Goal: Information Seeking & Learning: Learn about a topic

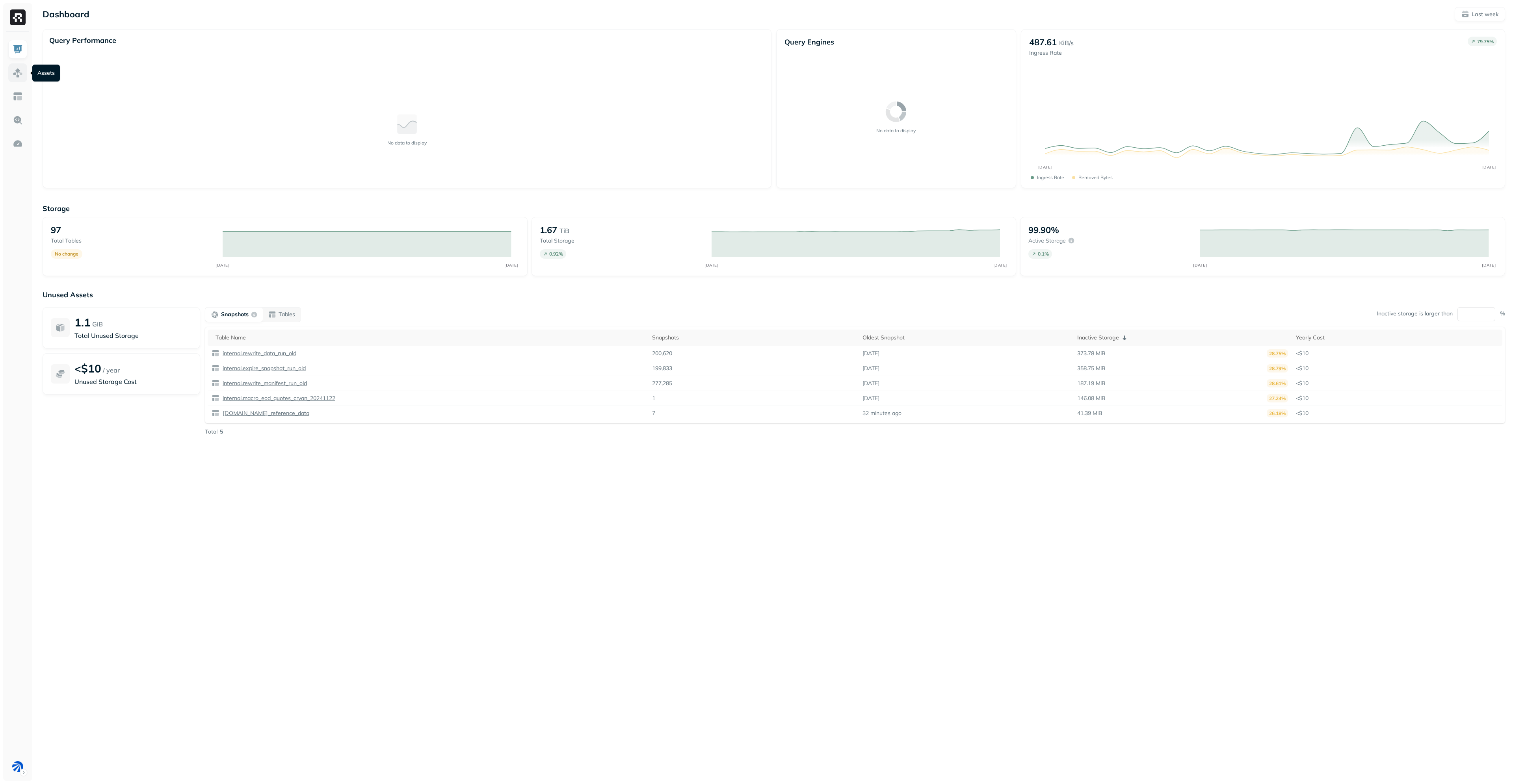
click at [21, 73] on img at bounding box center [17, 72] width 10 height 10
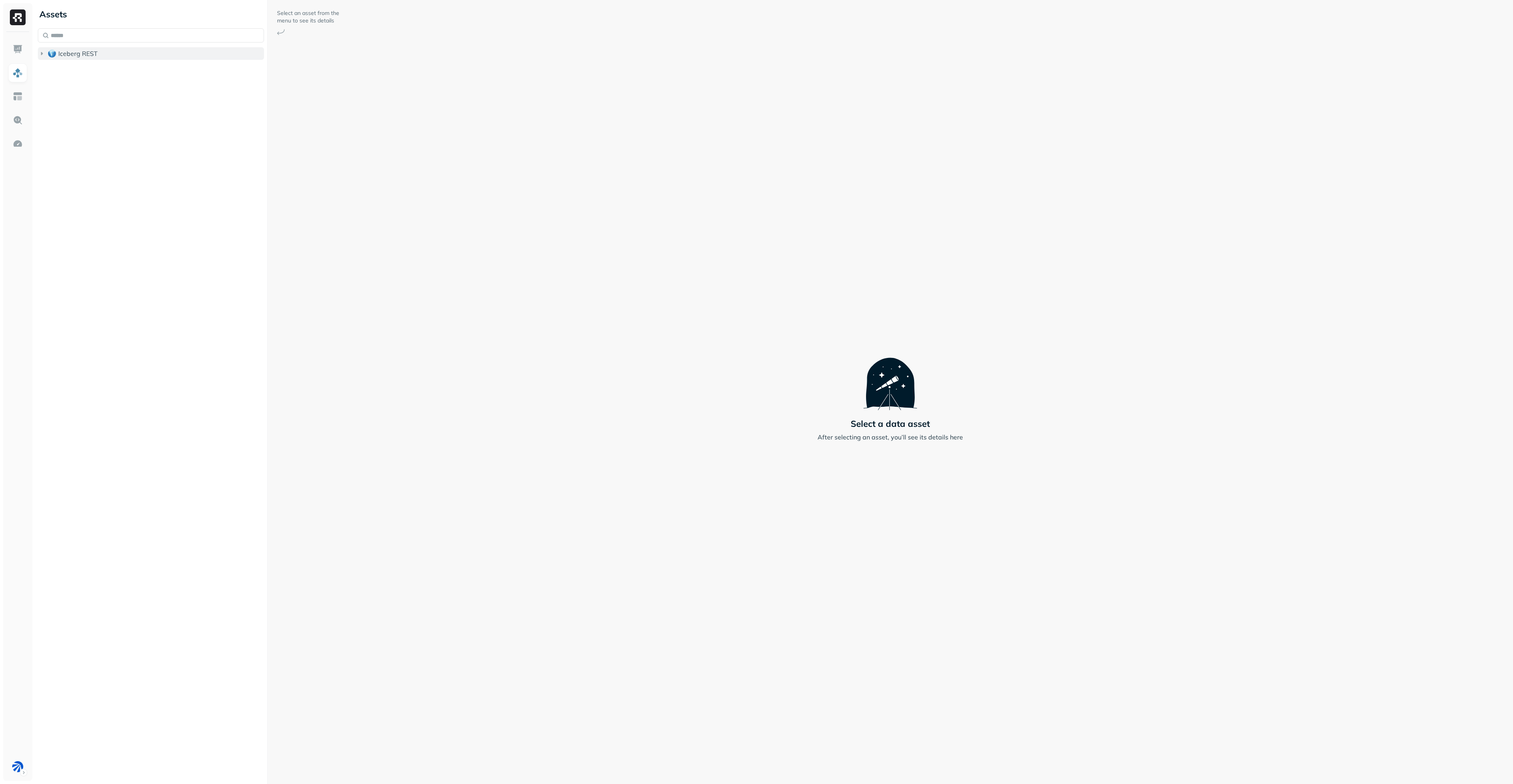
click at [67, 54] on span "Iceberg REST" at bounding box center [78, 54] width 39 height 8
click at [85, 117] on span "bronze" at bounding box center [76, 116] width 20 height 8
click at [85, 135] on button "Tables ( 5 )" at bounding box center [159, 131] width 211 height 13
click at [93, 180] on span "current" at bounding box center [86, 177] width 20 height 8
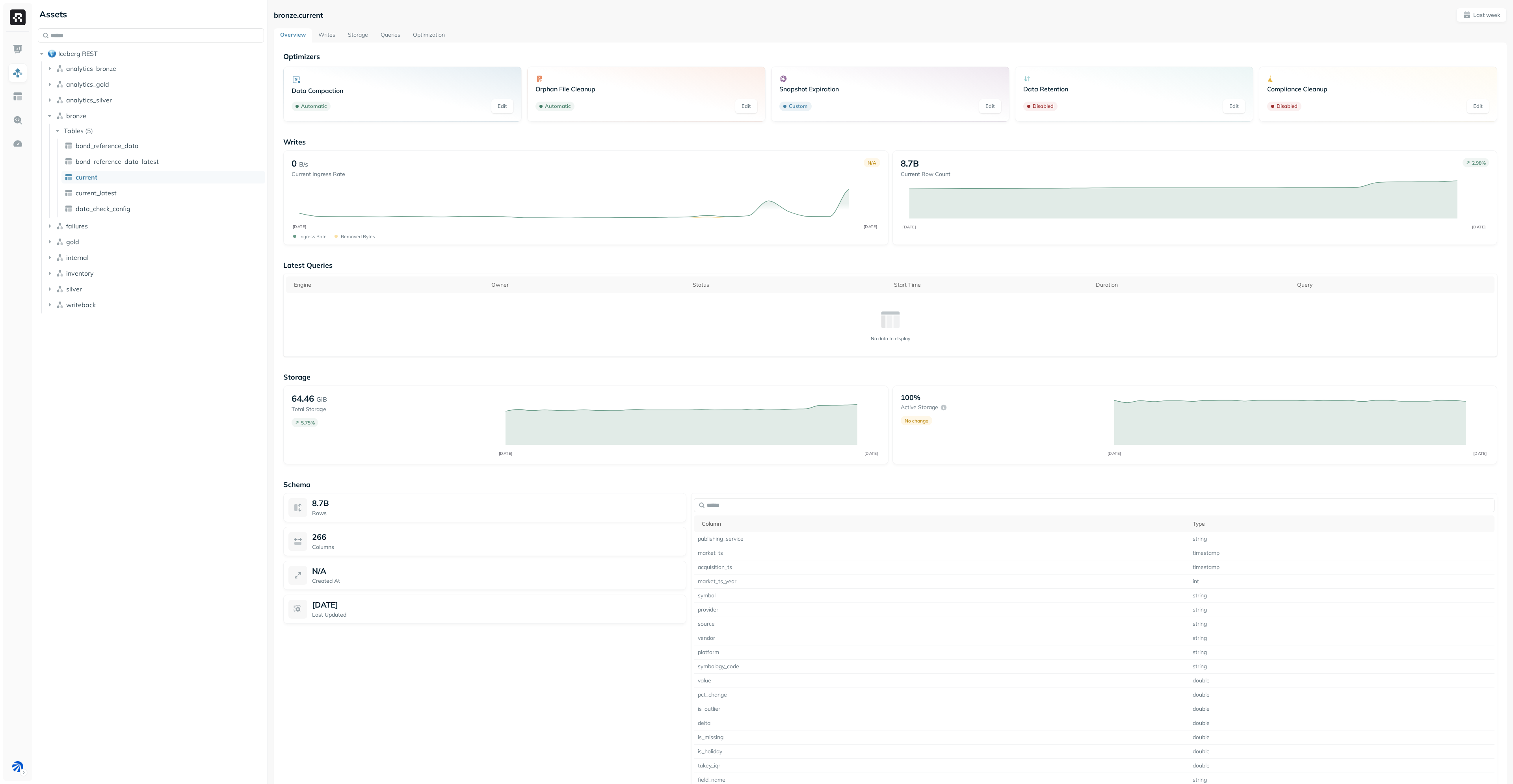
click at [361, 35] on link "Storage" at bounding box center [357, 35] width 32 height 14
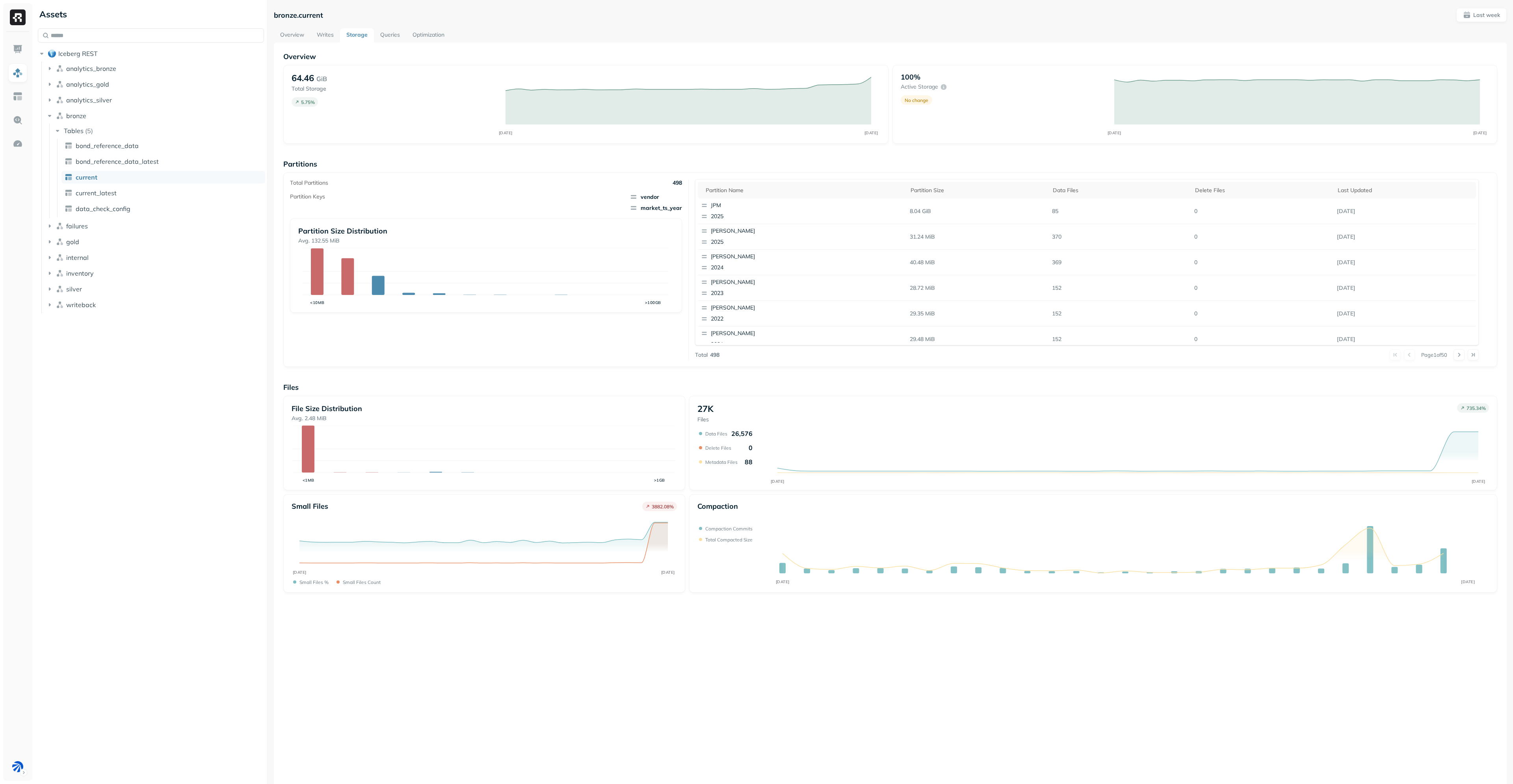
click at [293, 34] on link "Overview" at bounding box center [292, 35] width 36 height 14
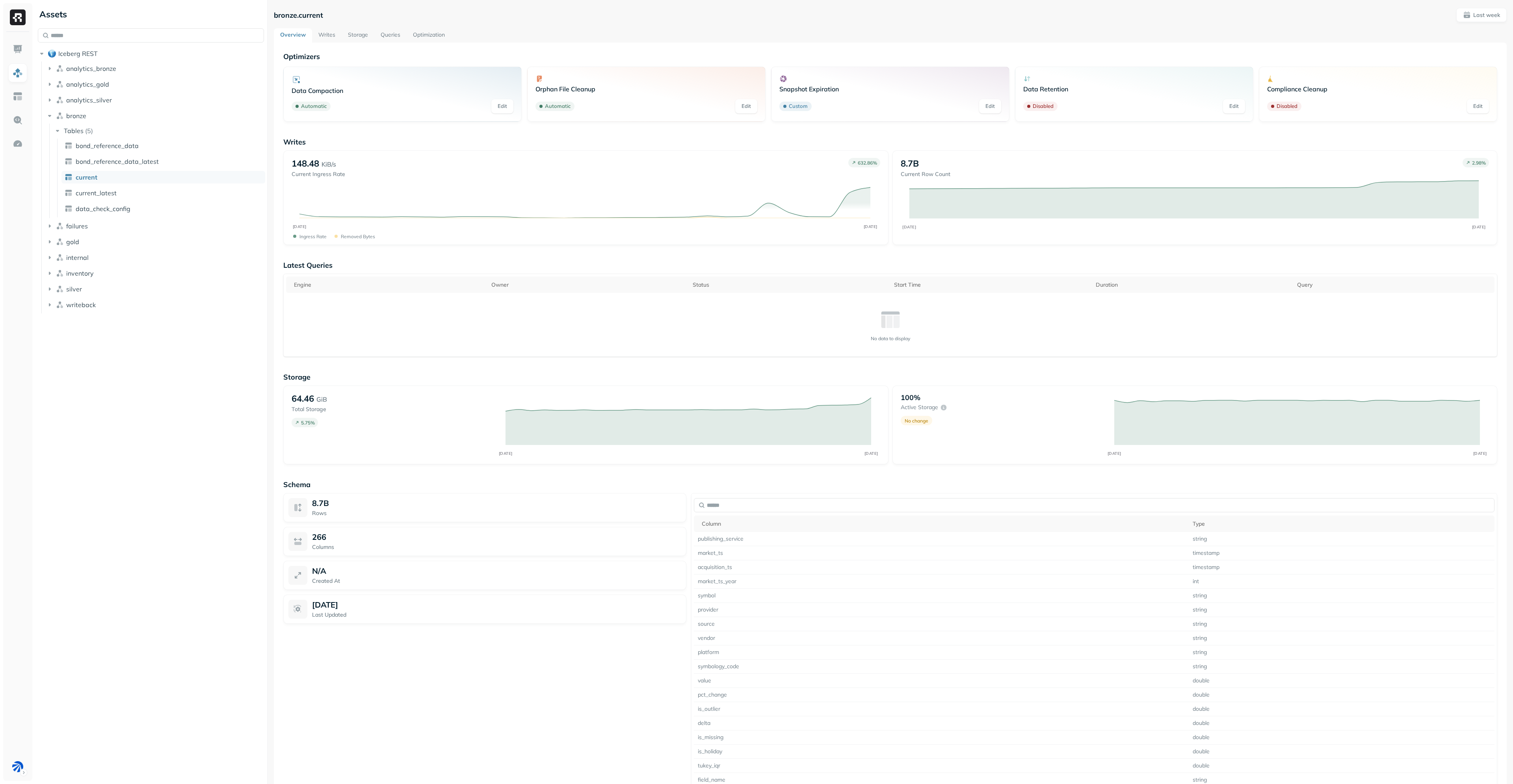
click at [330, 30] on link "Writes" at bounding box center [326, 35] width 29 height 14
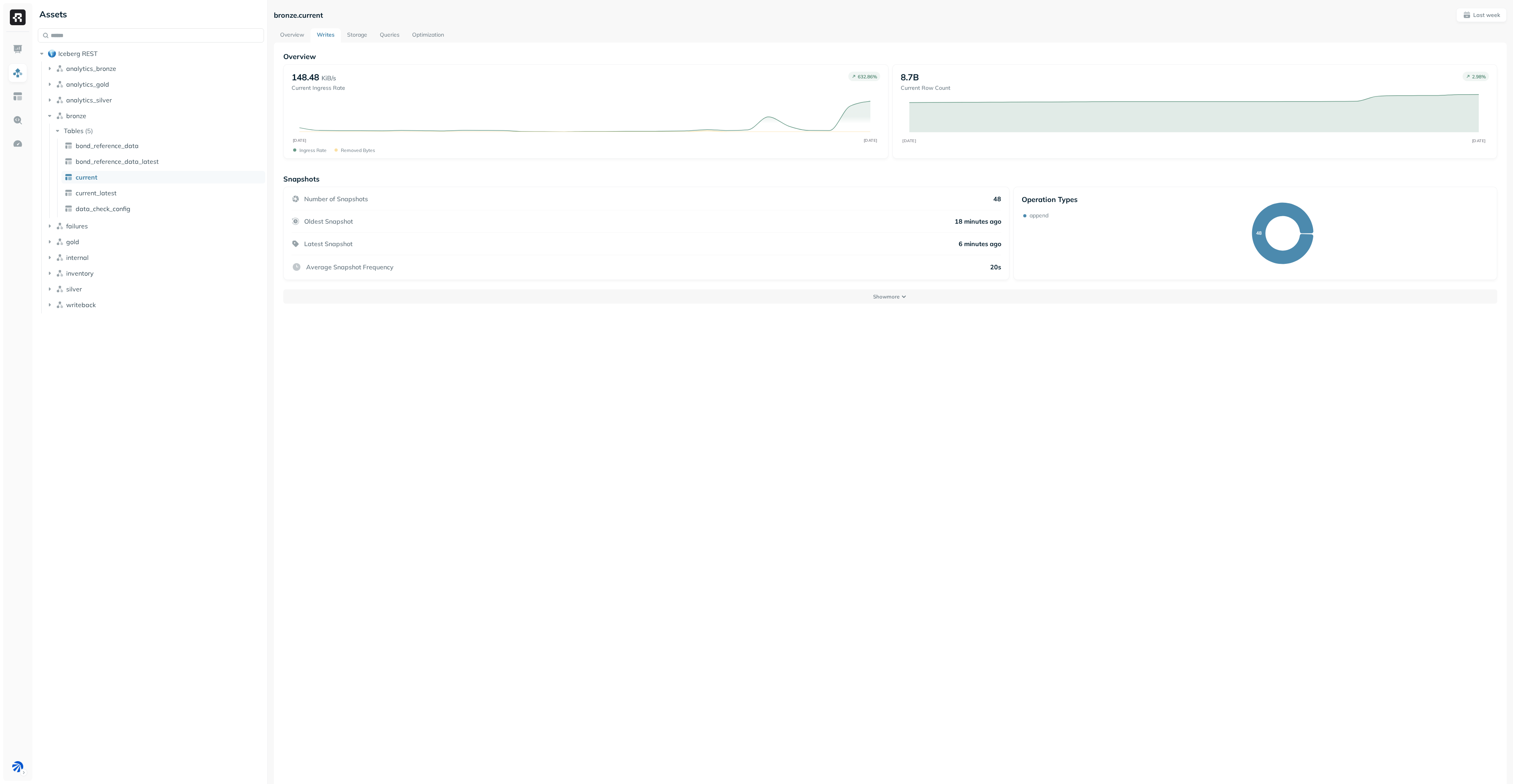
click at [363, 35] on link "Storage" at bounding box center [356, 35] width 32 height 14
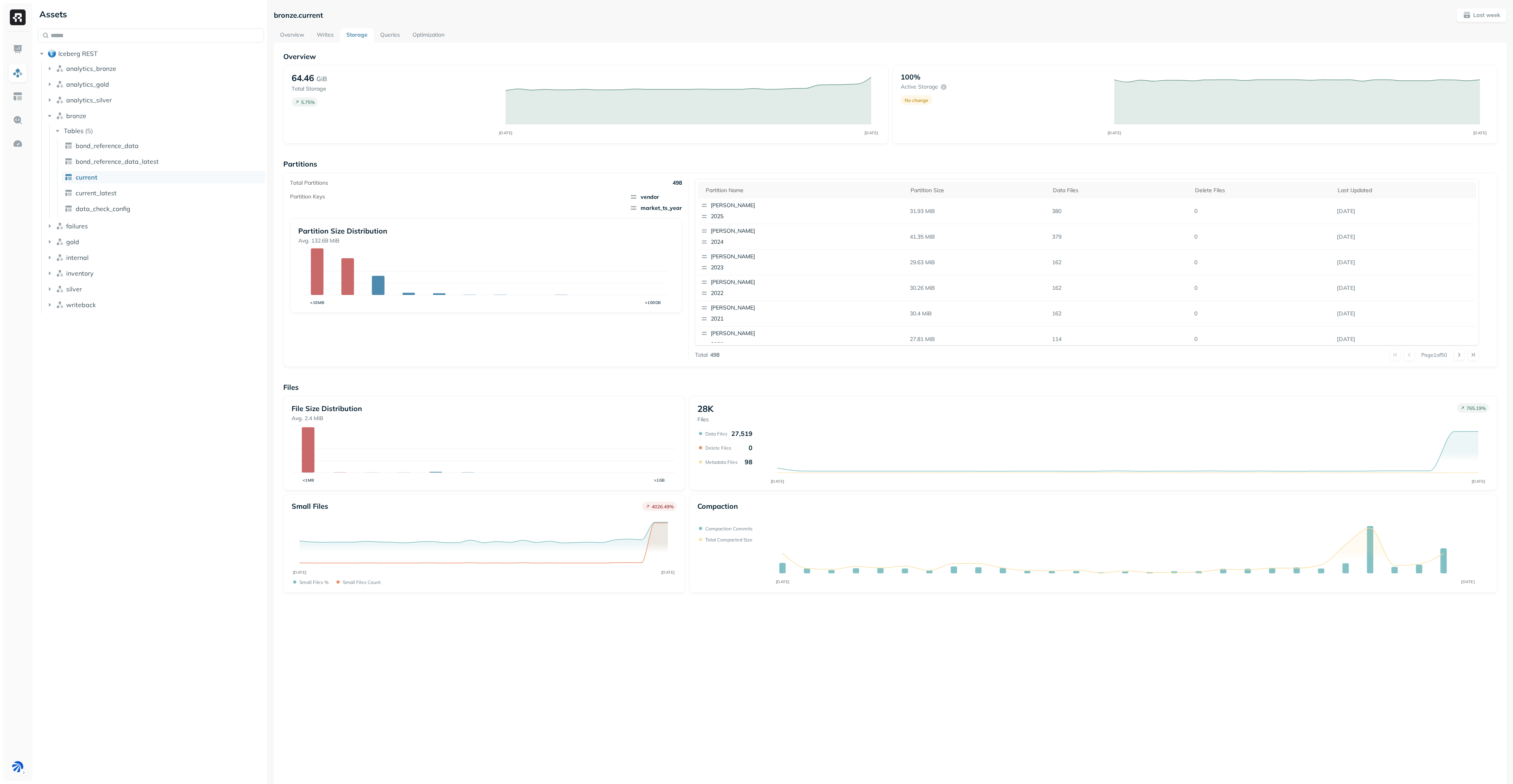
click at [386, 35] on link "Queries" at bounding box center [389, 35] width 32 height 14
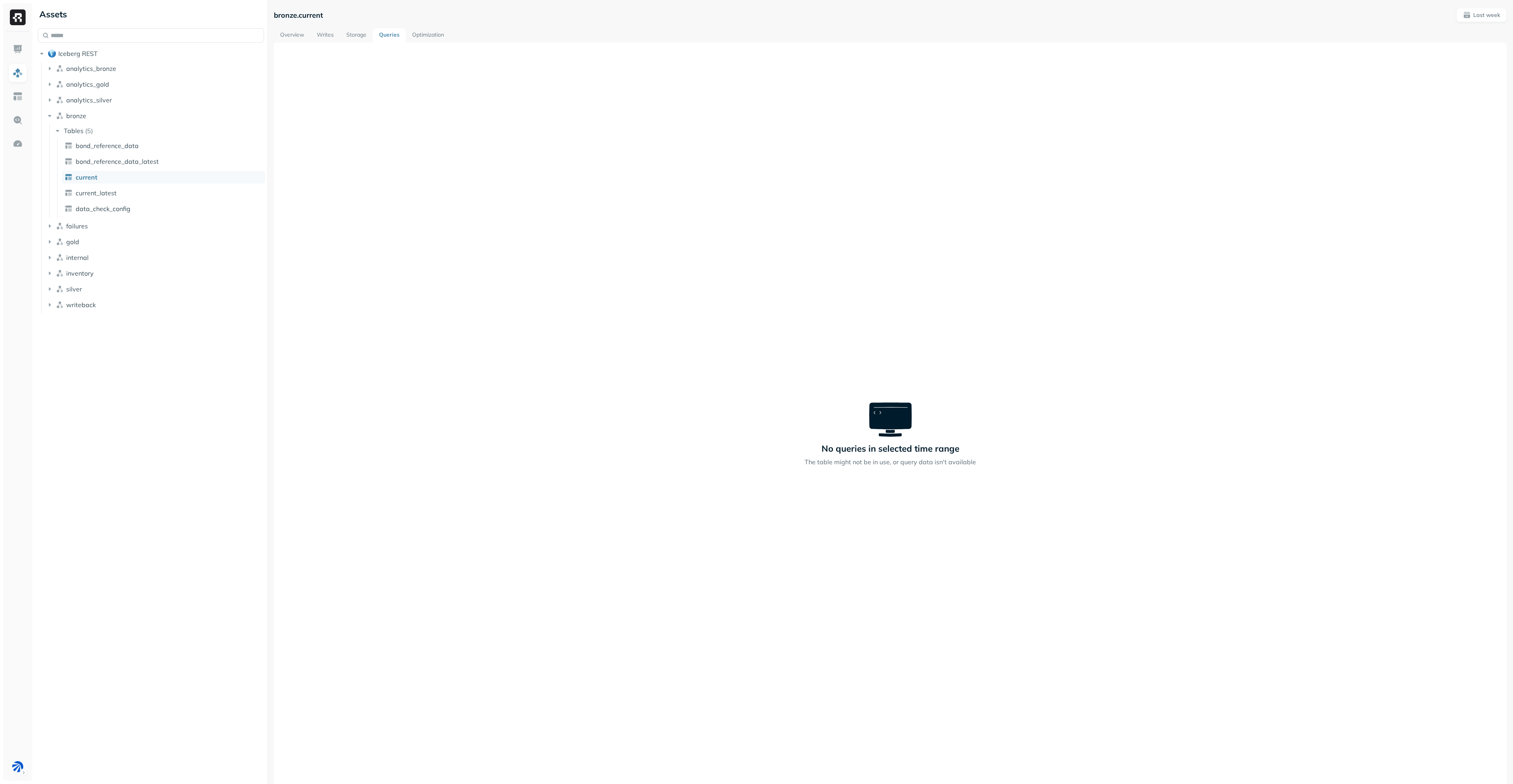
click at [412, 34] on link "Optimization" at bounding box center [428, 35] width 44 height 14
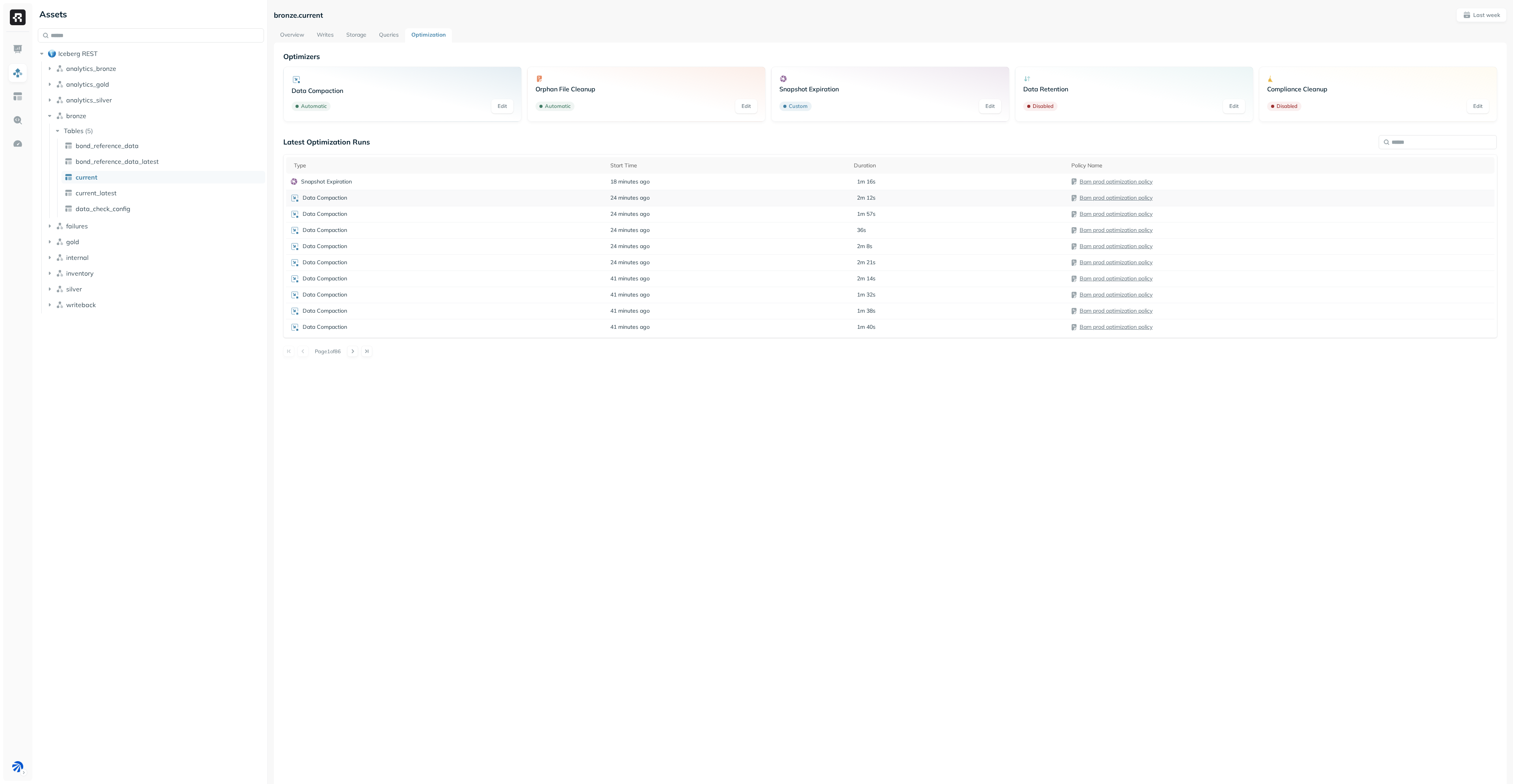
click at [336, 195] on p "Data Compaction" at bounding box center [325, 197] width 44 height 7
click at [299, 31] on html "Assets Iceberg REST analytics_bronze analytics_gold analytics_silver bronze Tab…" at bounding box center [756, 392] width 1513 height 784
click at [299, 35] on link "Overview" at bounding box center [292, 35] width 36 height 14
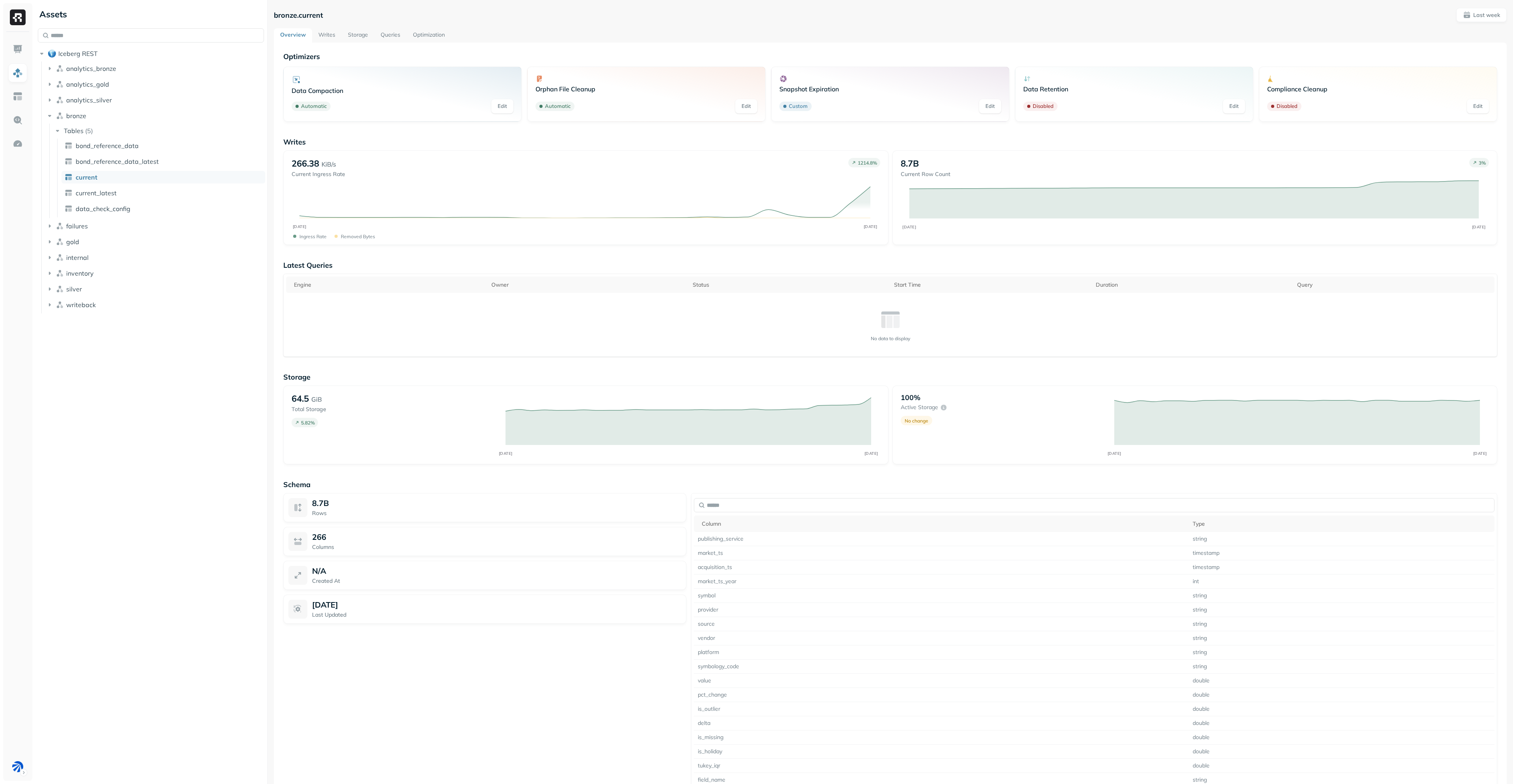
click at [354, 31] on link "Storage" at bounding box center [357, 35] width 32 height 14
